Goal: Task Accomplishment & Management: Complete application form

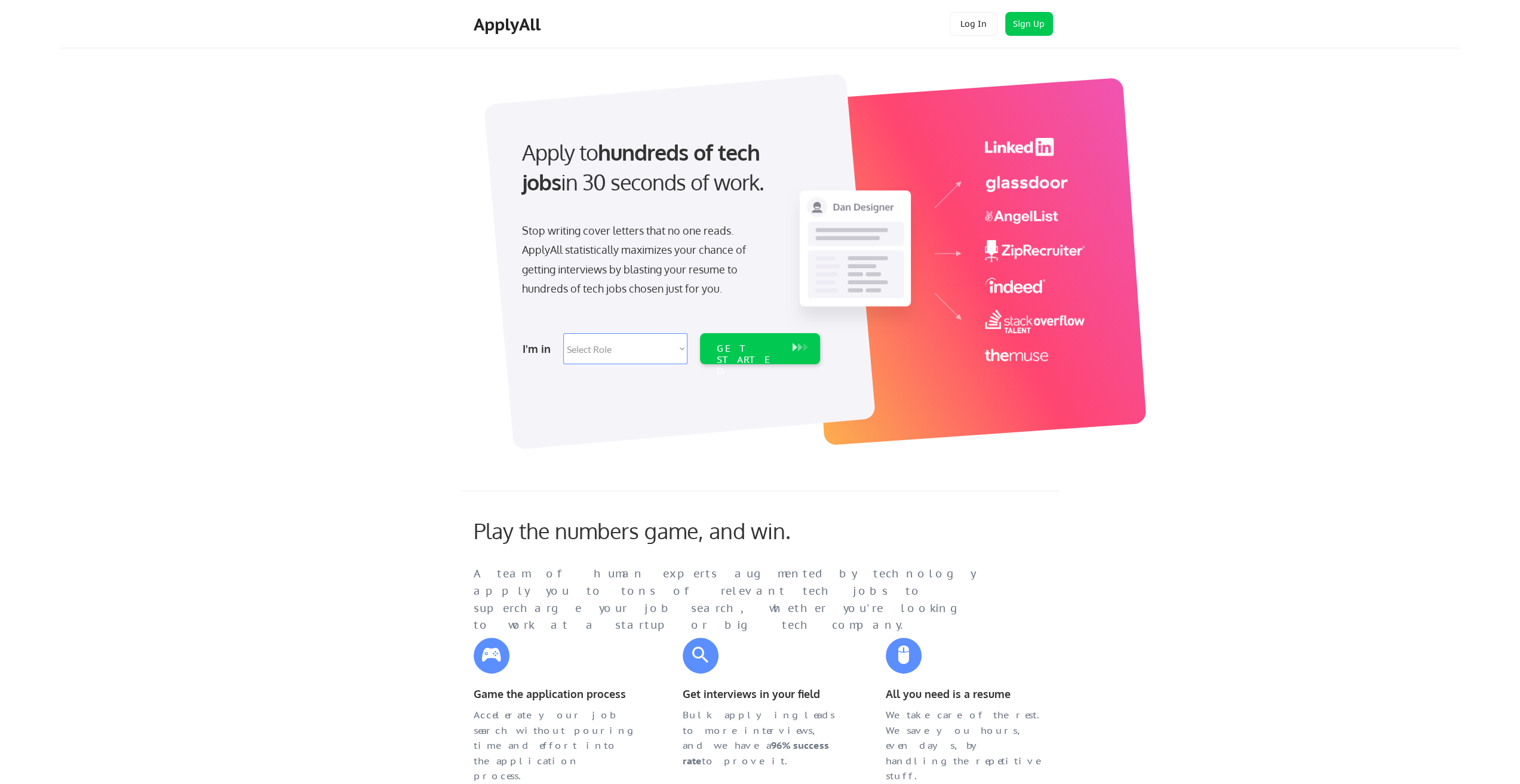
click at [612, 353] on select "Select Role Software Engineering Product Management Customer Success Sales UI/U…" at bounding box center [625, 348] width 124 height 31
select select ""engineering""
click at [563, 333] on select "Select Role Software Engineering Product Management Customer Success Sales UI/U…" at bounding box center [625, 348] width 124 height 31
select select ""engineering""
click at [753, 341] on div "GET STARTED" at bounding box center [749, 348] width 76 height 31
